Goal: Browse casually

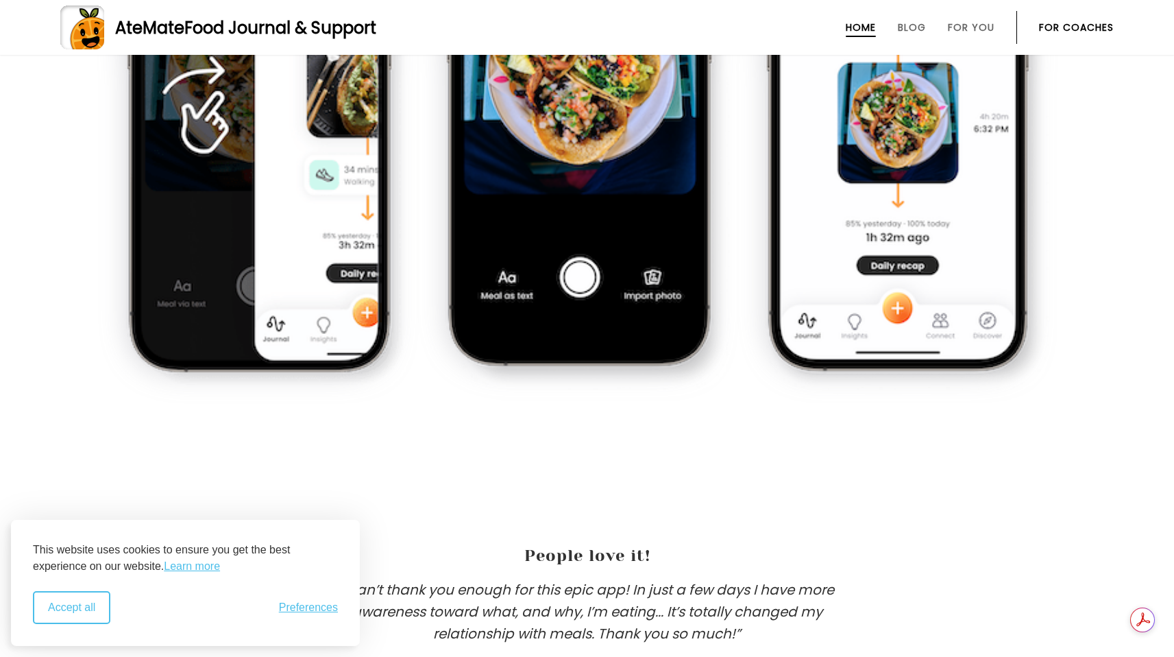
scroll to position [1094, 0]
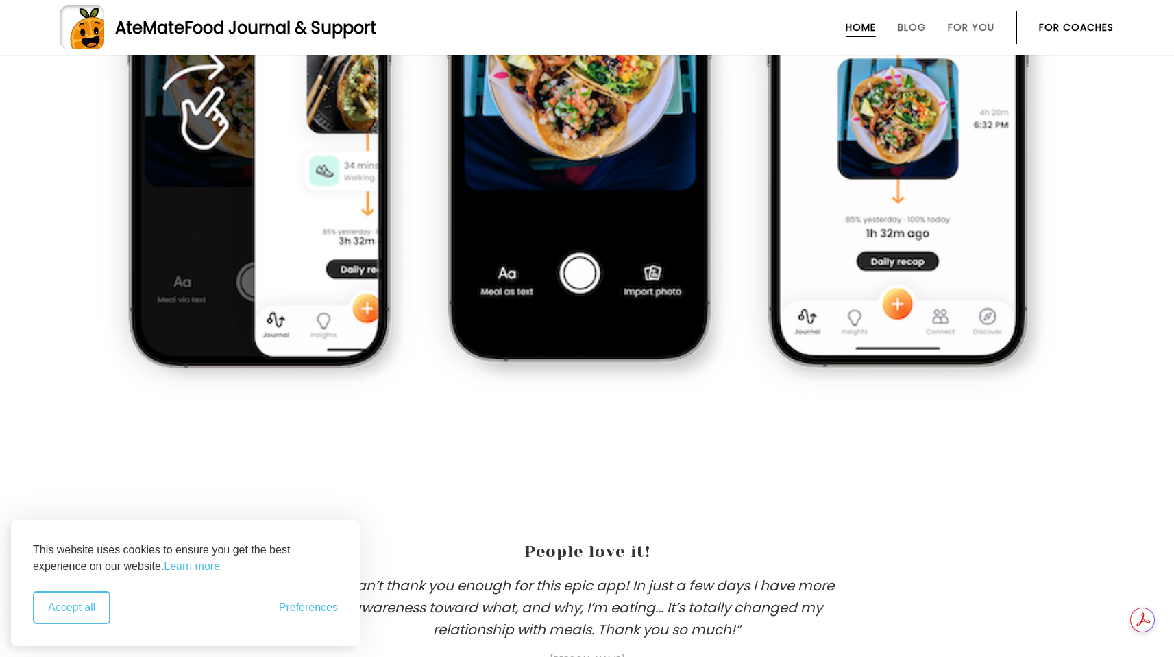
click at [64, 594] on button "Accept all" at bounding box center [71, 607] width 77 height 33
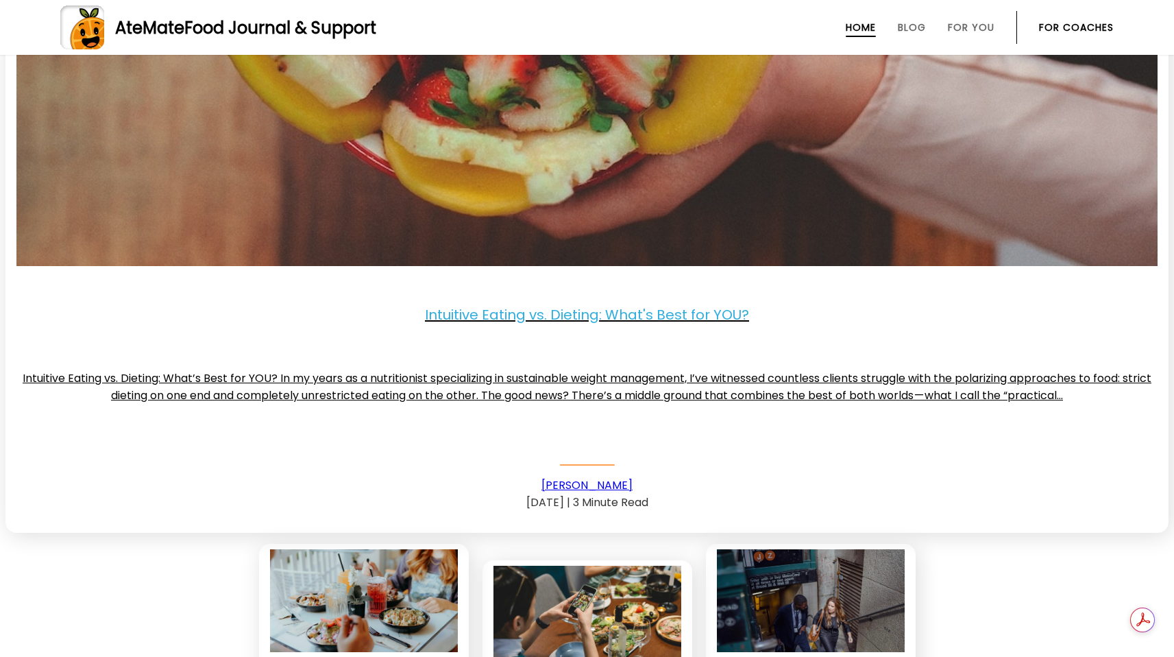
scroll to position [0, 0]
click at [579, 478] on link "[PERSON_NAME]" at bounding box center [586, 485] width 91 height 16
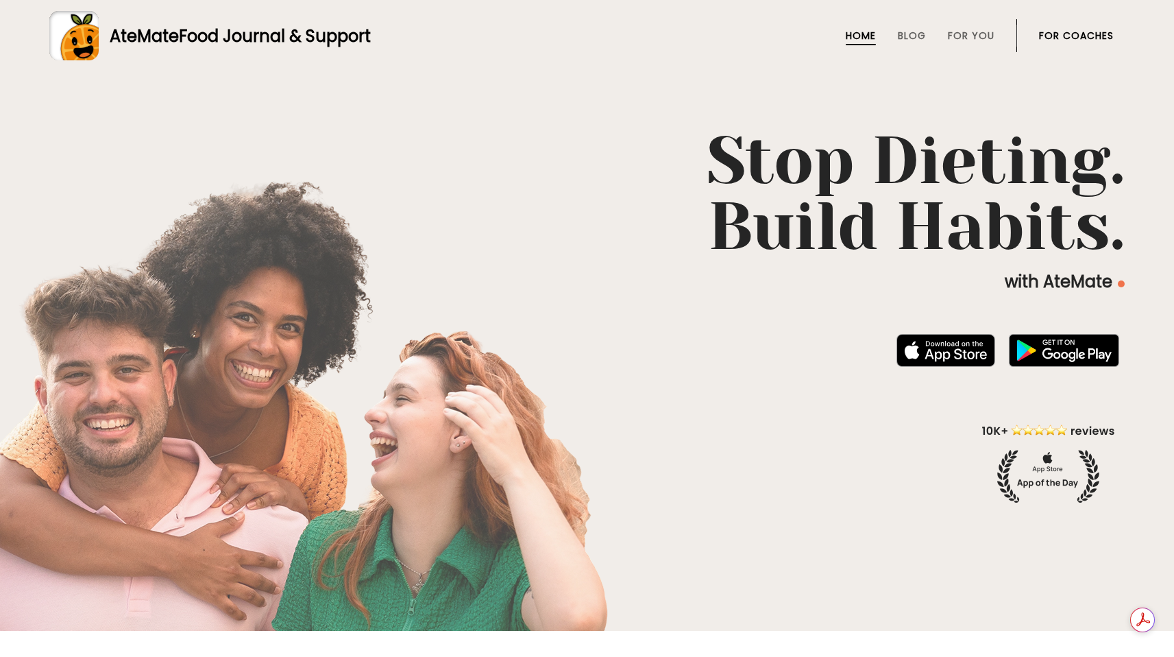
click at [166, 36] on div "AteMate Food Journal & Support" at bounding box center [235, 36] width 272 height 24
click at [69, 28] on rect at bounding box center [73, 35] width 49 height 49
click at [964, 36] on link "For You" at bounding box center [971, 35] width 47 height 11
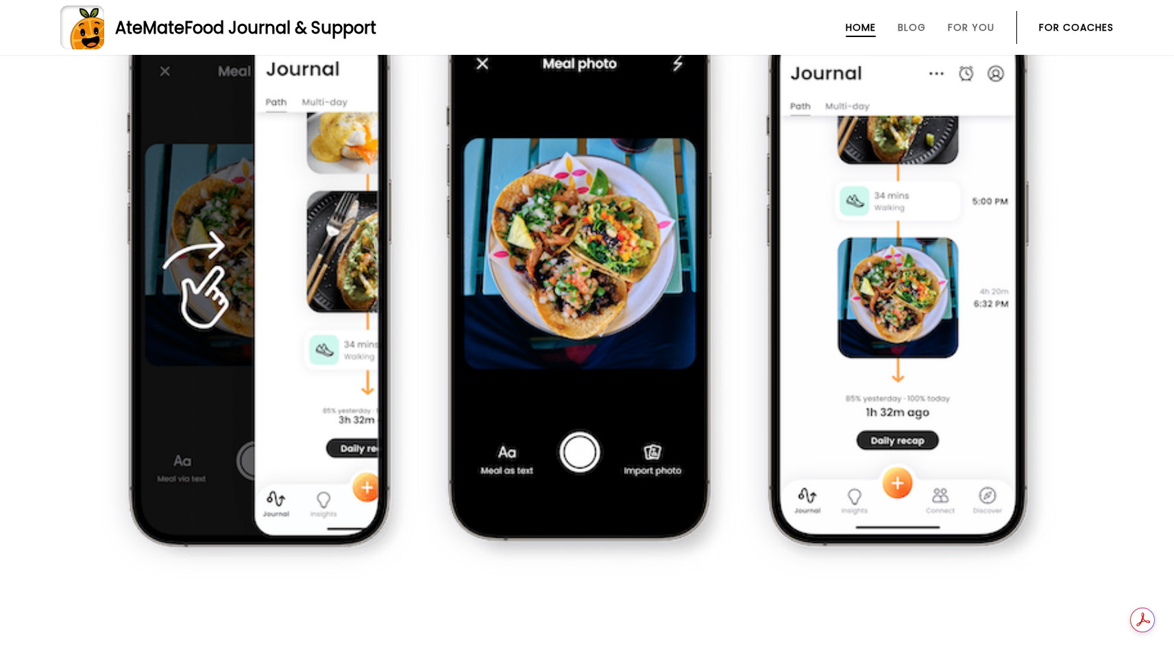
scroll to position [907, 0]
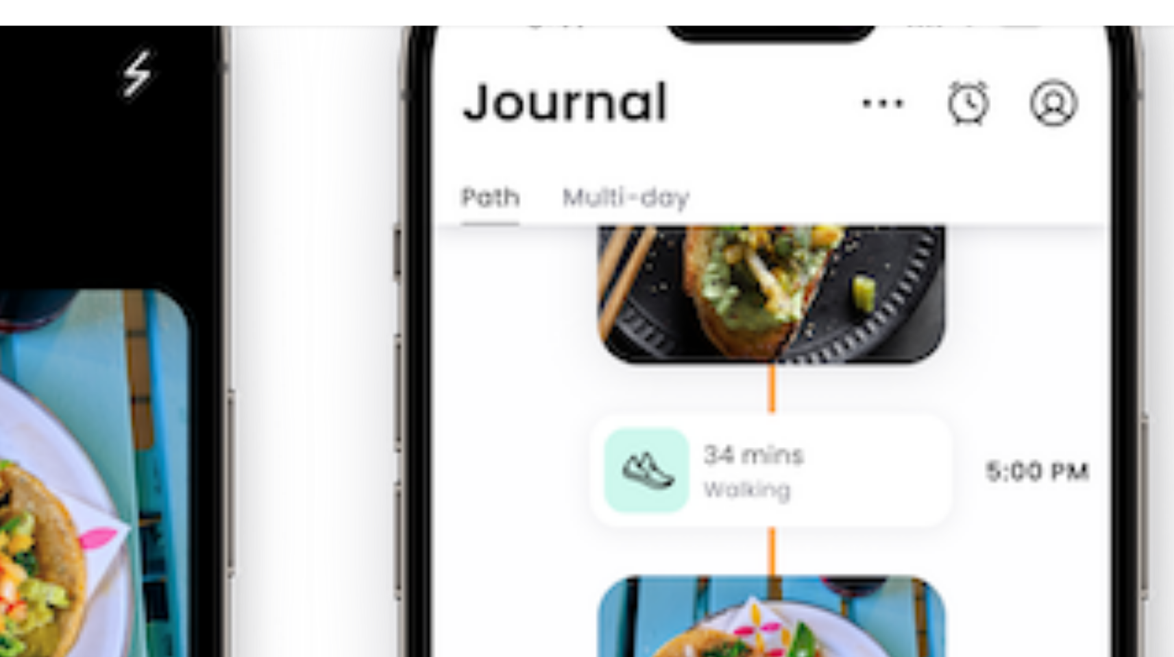
click at [749, 83] on div "3. See your progress" at bounding box center [906, 284] width 317 height 585
click at [711, 266] on img at bounding box center [586, 289] width 285 height 567
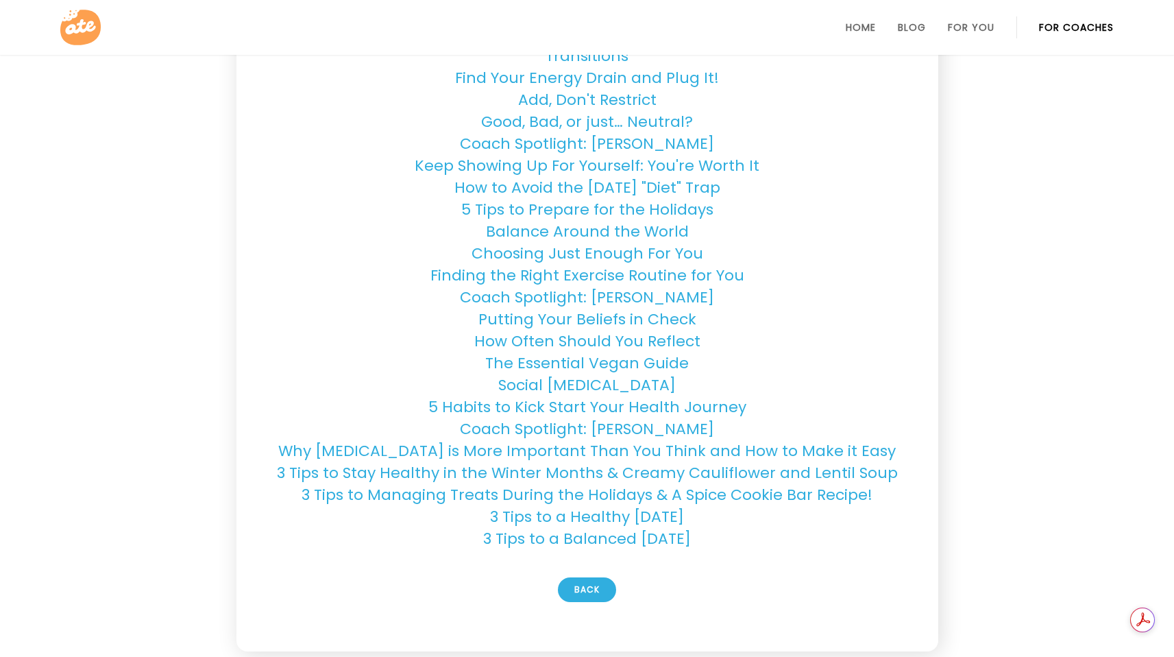
scroll to position [821, 0]
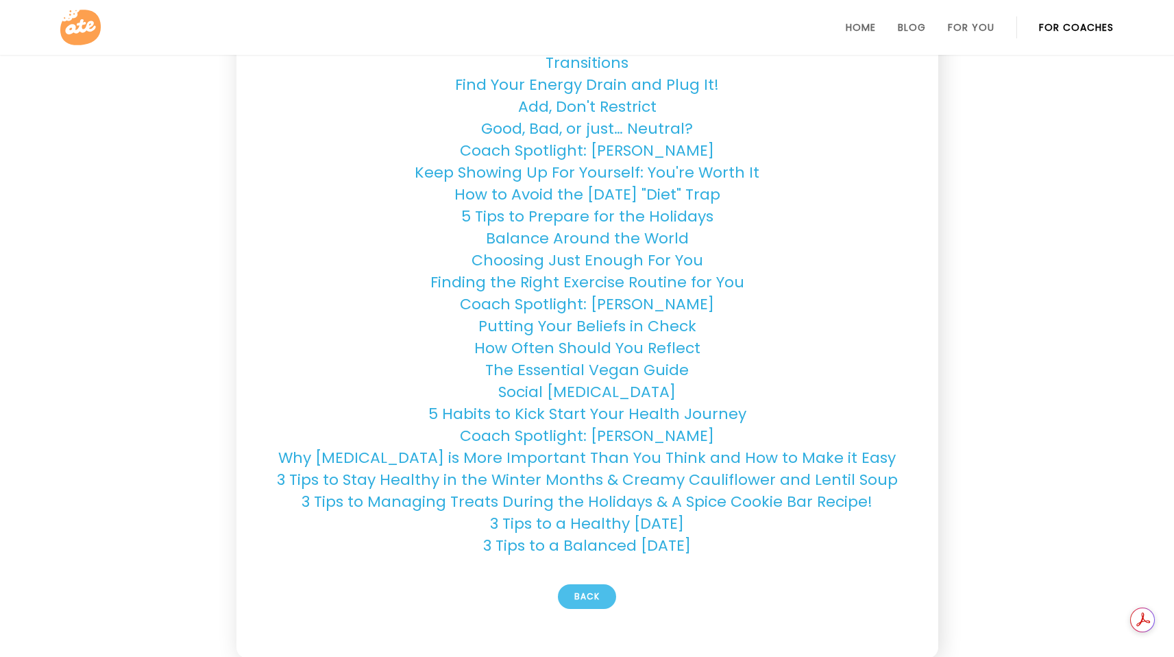
click at [601, 584] on div "Back" at bounding box center [587, 596] width 58 height 25
